Goal: Transaction & Acquisition: Book appointment/travel/reservation

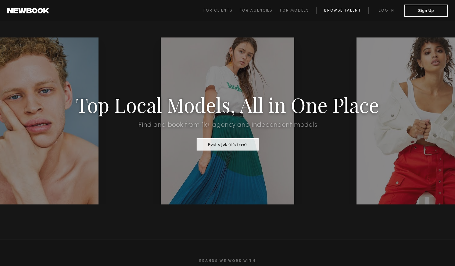
click at [340, 10] on link "Browse Talent" at bounding box center [342, 10] width 52 height 7
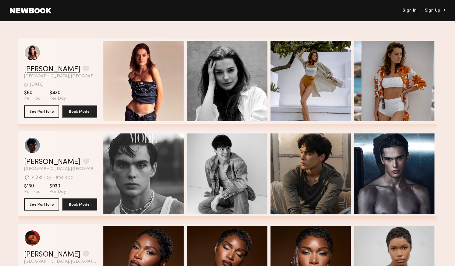
click at [34, 70] on link "[PERSON_NAME]" at bounding box center [52, 69] width 56 height 7
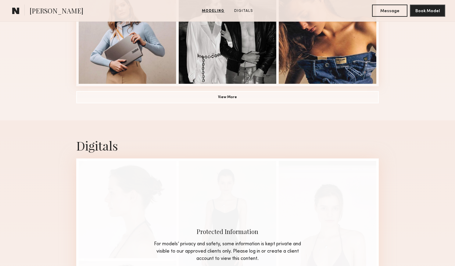
scroll to position [511, 0]
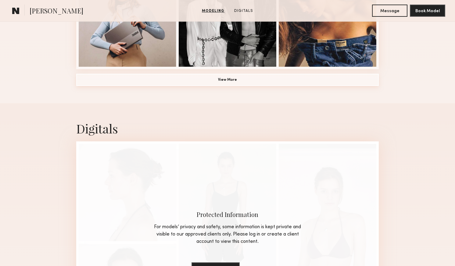
click at [187, 82] on button "View More" at bounding box center [227, 80] width 303 height 12
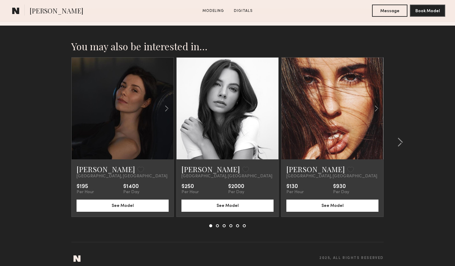
scroll to position [1236, 0]
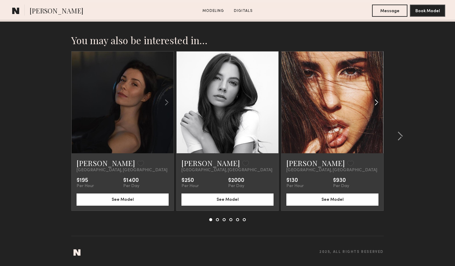
click at [376, 102] on common-icon at bounding box center [376, 103] width 9 height 12
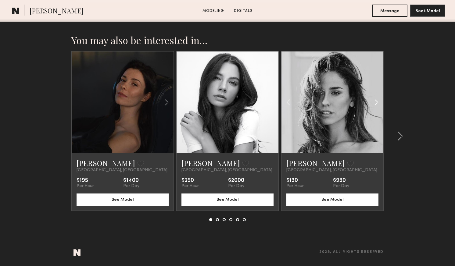
click at [376, 102] on common-icon at bounding box center [376, 103] width 9 height 12
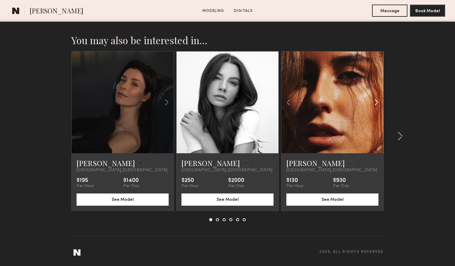
click at [376, 102] on common-icon at bounding box center [376, 103] width 9 height 12
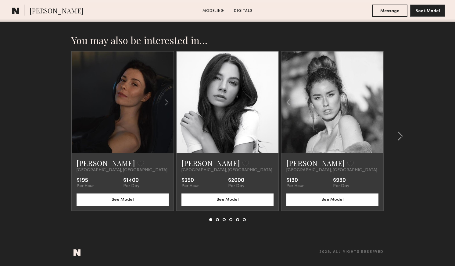
click at [376, 102] on div at bounding box center [333, 103] width 102 height 102
click at [297, 163] on link "[PERSON_NAME]" at bounding box center [315, 163] width 59 height 10
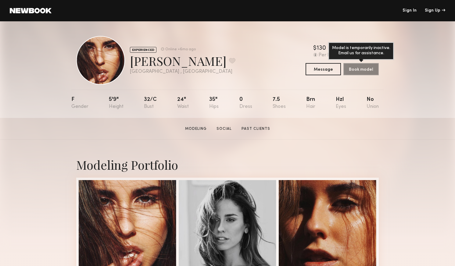
click at [368, 71] on div "Book model Model is temporarily inactive. Email us for assistance." at bounding box center [360, 69] width 35 height 12
click at [312, 73] on button "Message" at bounding box center [323, 69] width 35 height 12
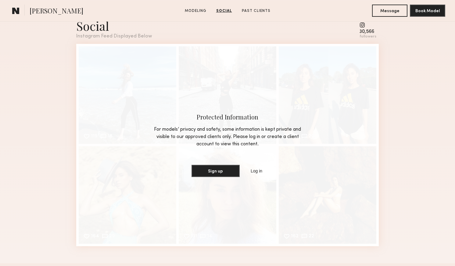
scroll to position [592, 0]
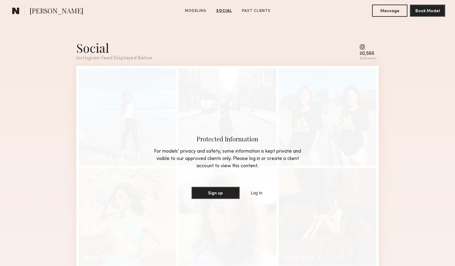
click at [364, 45] on common-icon at bounding box center [368, 46] width 17 height 5
drag, startPoint x: 364, startPoint y: 45, endPoint x: 159, endPoint y: 54, distance: 204.9
click at [364, 45] on common-icon at bounding box center [368, 46] width 17 height 5
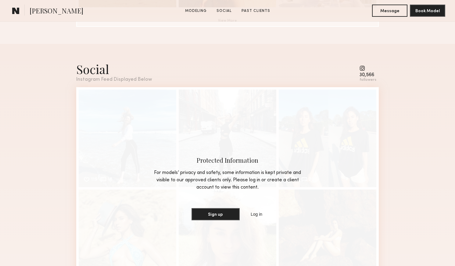
scroll to position [933, 0]
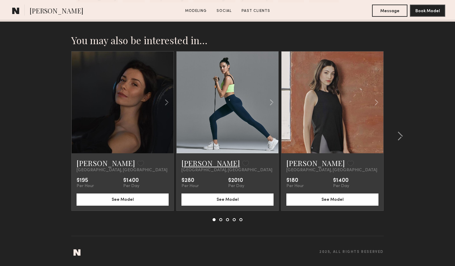
click at [191, 164] on link "[PERSON_NAME]" at bounding box center [210, 163] width 59 height 10
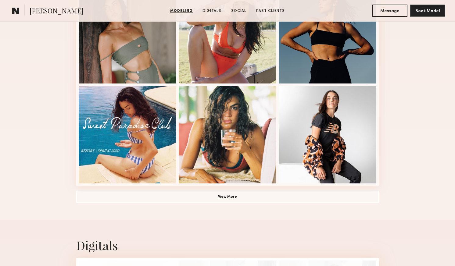
scroll to position [398, 0]
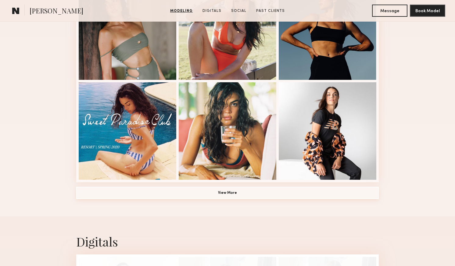
click at [241, 191] on button "View More" at bounding box center [227, 193] width 303 height 12
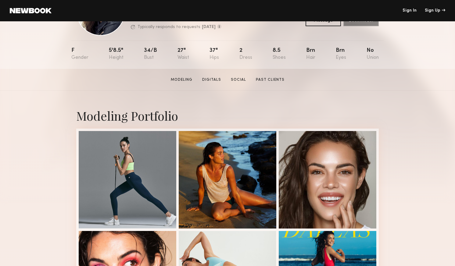
scroll to position [0, 0]
